Goal: Task Accomplishment & Management: Manage account settings

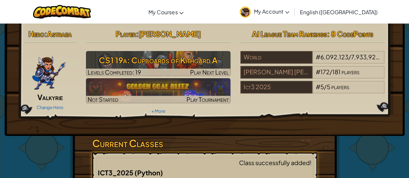
scroll to position [26, 0]
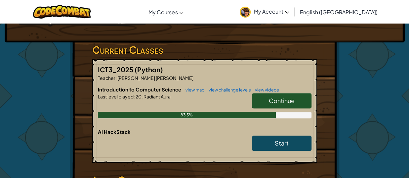
scroll to position [66, 0]
